Goal: Navigation & Orientation: Go to known website

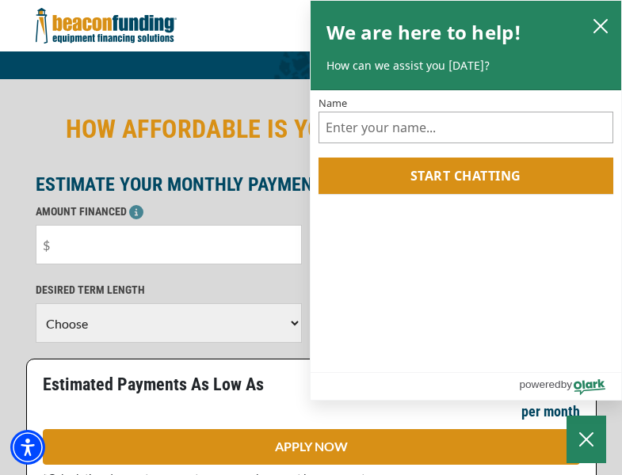
scroll to position [387, 0]
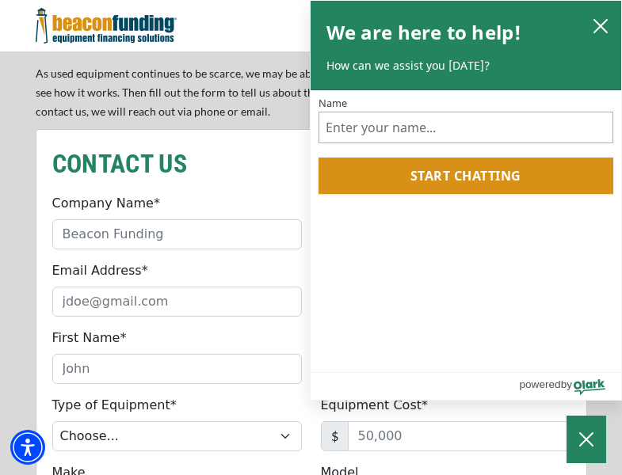
scroll to position [1346, 0]
